Goal: Transaction & Acquisition: Purchase product/service

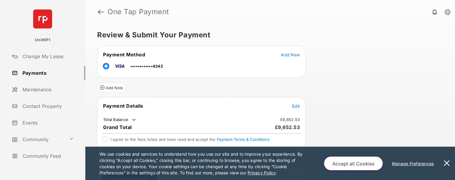
click at [293, 56] on span "Add New" at bounding box center [290, 54] width 19 height 5
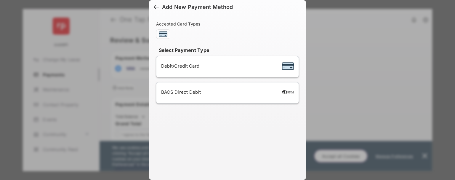
click at [346, 71] on div "Add New Payment Method Accepted Card Types Select Payment Type Debit/Credit Car…" at bounding box center [227, 90] width 455 height 180
drag, startPoint x: 155, startPoint y: 7, endPoint x: 85, endPoint y: 64, distance: 90.4
click at [155, 7] on div at bounding box center [156, 7] width 5 height 7
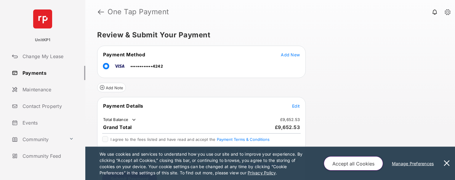
click at [294, 103] on span "Edit" at bounding box center [296, 105] width 8 height 5
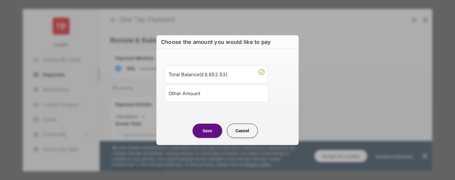
click at [227, 95] on div "Other Amount" at bounding box center [217, 93] width 96 height 10
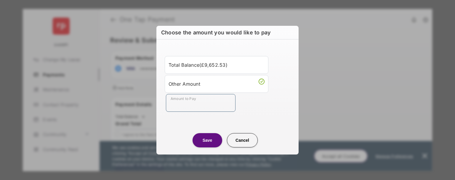
click at [220, 104] on input "Amount to Pay" at bounding box center [201, 103] width 70 height 18
type input "**"
click at [211, 140] on button "Save" at bounding box center [208, 140] width 30 height 14
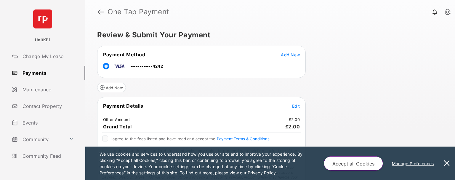
click at [353, 167] on button "Accept all Cookies" at bounding box center [353, 163] width 59 height 14
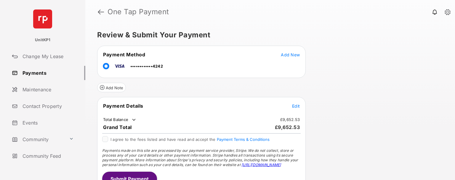
click at [297, 105] on span "Edit" at bounding box center [296, 105] width 8 height 5
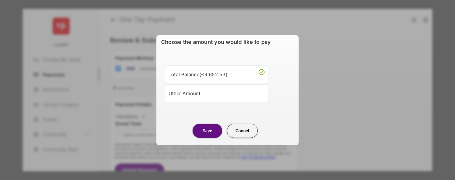
click at [237, 97] on div "Other Amount" at bounding box center [217, 93] width 96 height 10
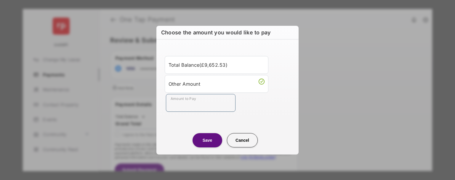
click at [223, 103] on input "Amount to Pay" at bounding box center [201, 103] width 70 height 18
type input "**"
click at [207, 135] on button "Save" at bounding box center [208, 140] width 30 height 14
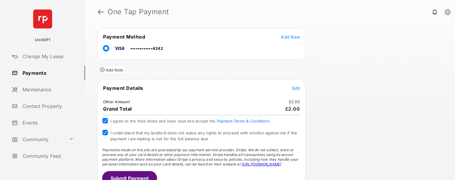
scroll to position [26, 0]
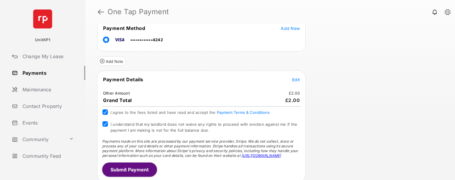
click at [139, 167] on button "Submit Payment" at bounding box center [129, 169] width 55 height 14
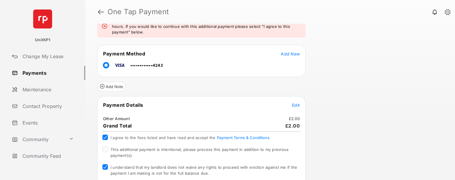
scroll to position [73, 0]
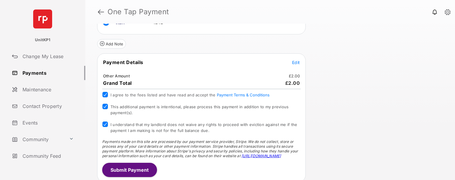
click at [143, 170] on button "Submit Payment" at bounding box center [129, 170] width 55 height 14
